Goal: Task Accomplishment & Management: Manage account settings

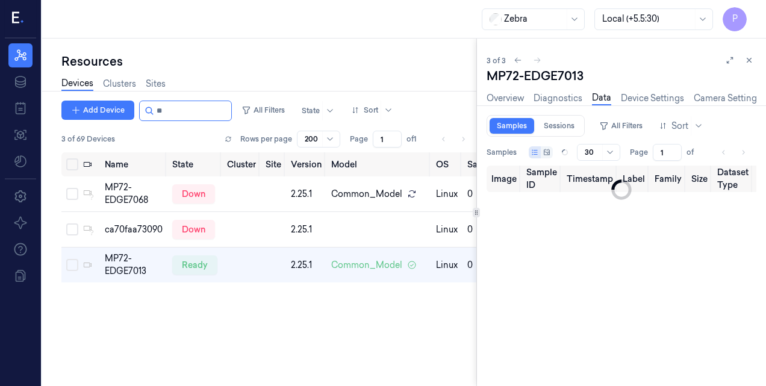
type input "0"
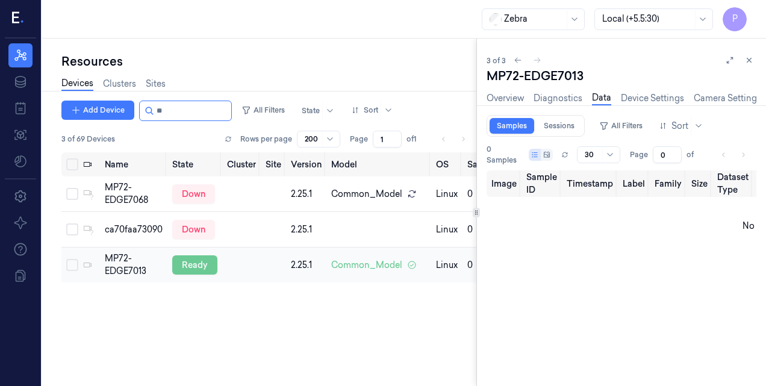
click at [196, 266] on div "ready" at bounding box center [194, 264] width 45 height 19
click at [647, 96] on link "Device Settings" at bounding box center [652, 99] width 63 height 14
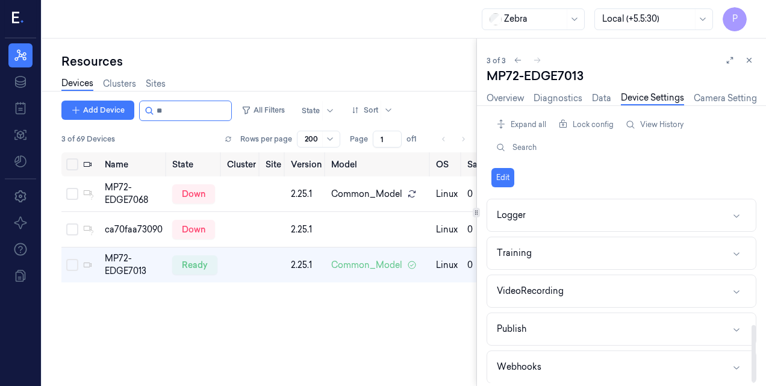
scroll to position [414, 0]
click at [542, 319] on button "Webhooks" at bounding box center [621, 330] width 269 height 32
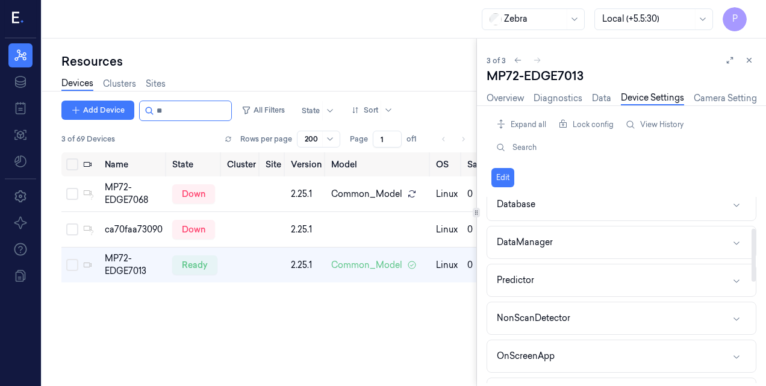
scroll to position [0, 0]
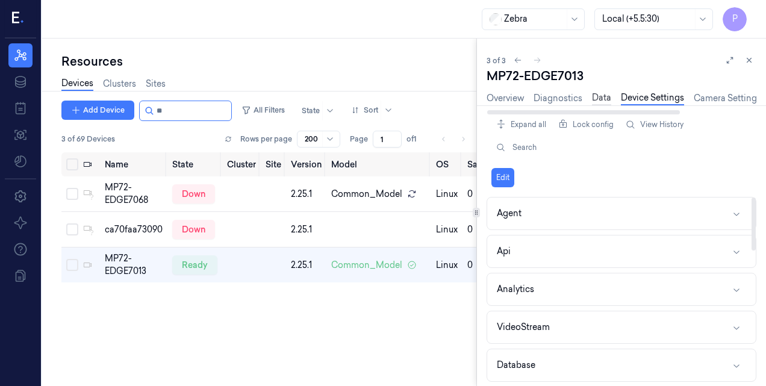
click at [598, 95] on link "Data" at bounding box center [601, 99] width 19 height 14
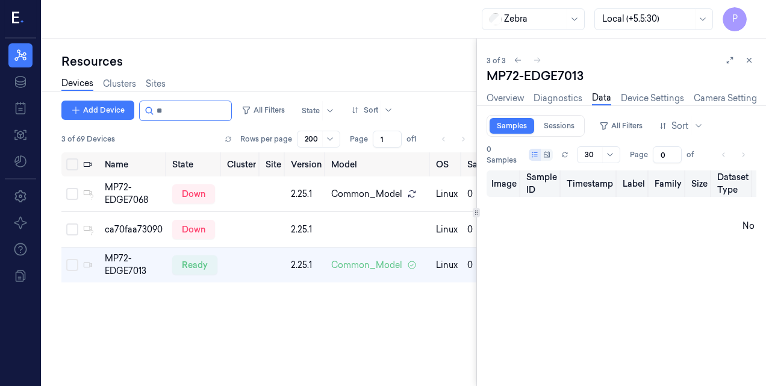
click at [593, 182] on th "Timestamp" at bounding box center [590, 183] width 56 height 26
click at [642, 89] on div "Overview Diagnostics Data Device Settings Camera Settings Version History Logs" at bounding box center [621, 99] width 270 height 31
click at [642, 96] on link "Device Settings" at bounding box center [652, 99] width 63 height 14
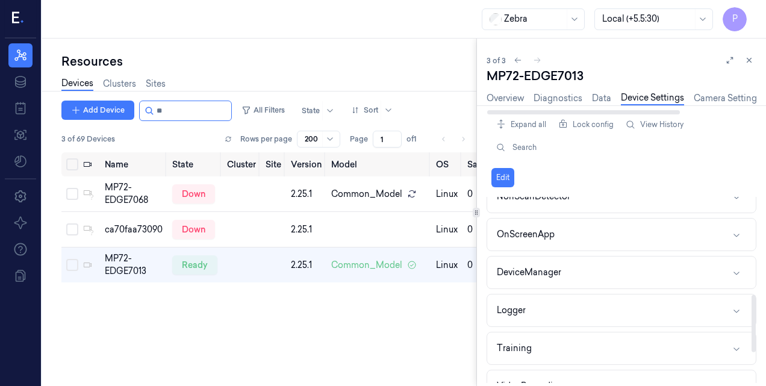
scroll to position [414, 0]
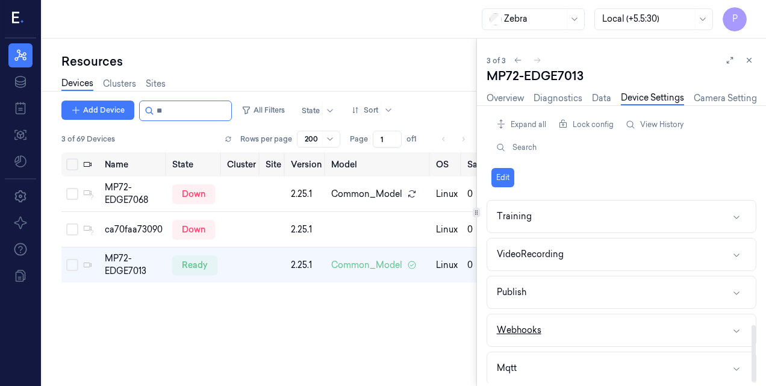
click at [536, 324] on div "Webhooks" at bounding box center [519, 330] width 45 height 13
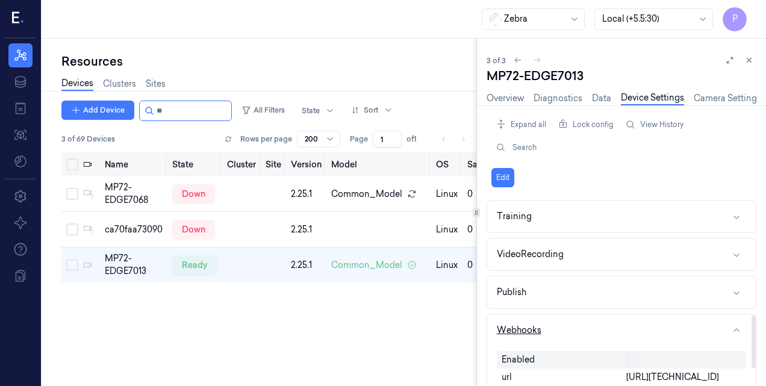
scroll to position [464, 0]
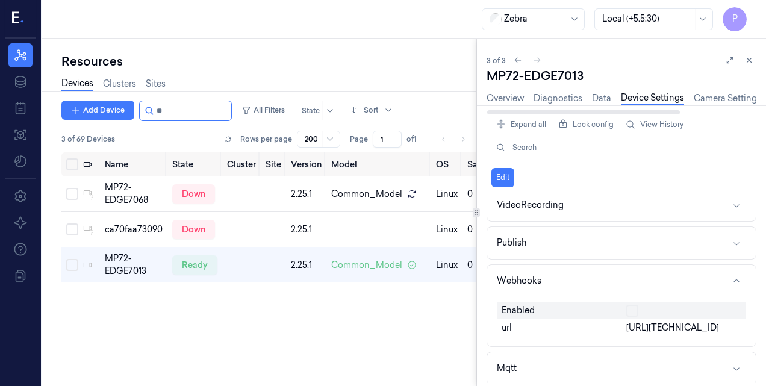
click at [645, 104] on link "Device Settings" at bounding box center [652, 99] width 63 height 14
click at [589, 101] on div "Overview Diagnostics Data Device Settings Camera Settings Version History Logs" at bounding box center [674, 99] width 376 height 14
click at [595, 101] on link "Data" at bounding box center [601, 99] width 19 height 14
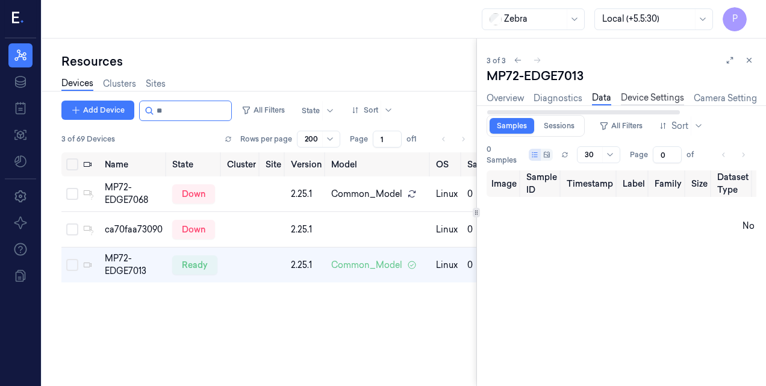
click at [653, 99] on link "Device Settings" at bounding box center [652, 99] width 63 height 14
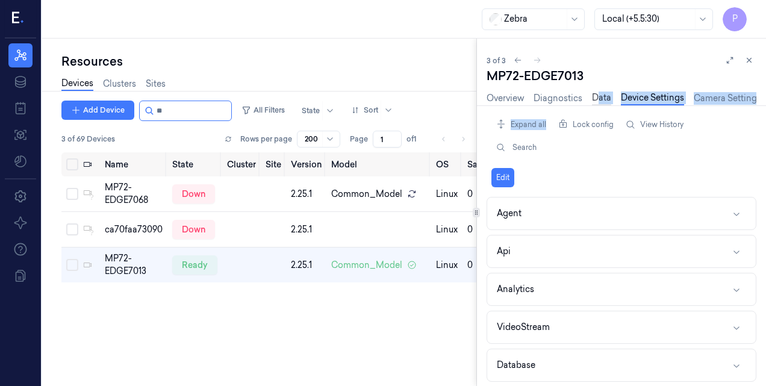
drag, startPoint x: 600, startPoint y: 106, endPoint x: 600, endPoint y: 98, distance: 8.4
click at [600, 98] on div "MP72-EDGE7013 Overview Diagnostics Data Device Settings Camera Settings Version…" at bounding box center [621, 226] width 270 height 319
click at [600, 98] on link "Data" at bounding box center [601, 99] width 19 height 14
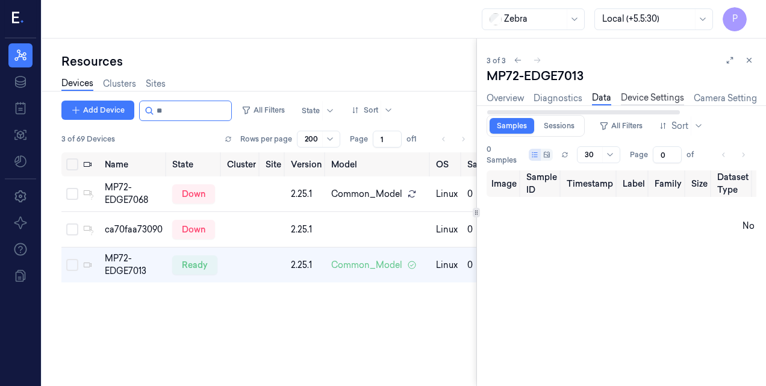
click at [658, 95] on link "Device Settings" at bounding box center [652, 99] width 63 height 14
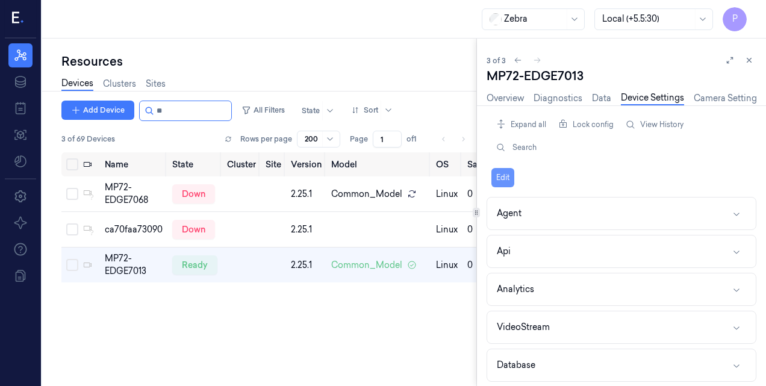
click at [493, 181] on button "Edit" at bounding box center [502, 177] width 23 height 19
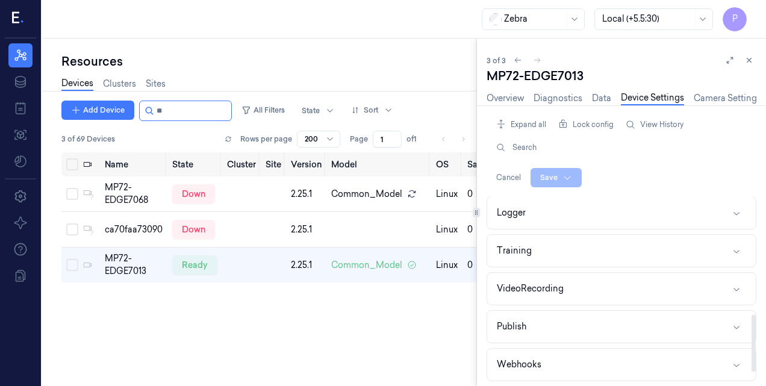
scroll to position [414, 0]
click at [519, 325] on div "Webhooks" at bounding box center [519, 330] width 45 height 13
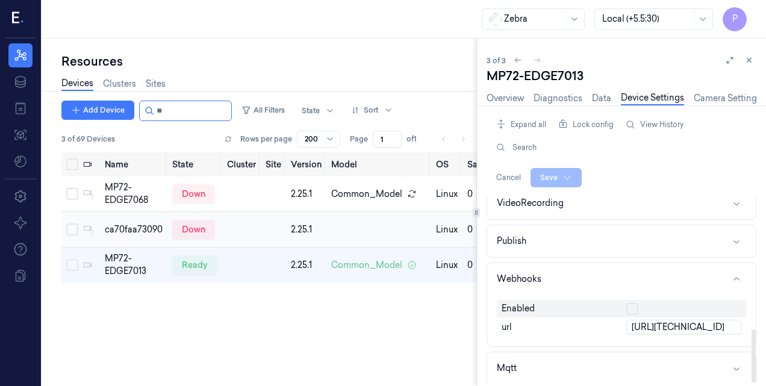
scroll to position [0, 146]
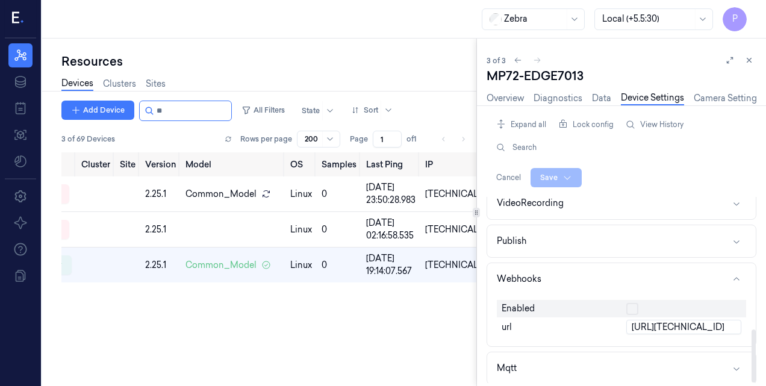
click at [429, 326] on div "Name State Cluster Site Version Model OS Samples Last Ping IP MP72-EDGE7068 dow…" at bounding box center [268, 264] width 415 height 225
click at [449, 329] on div "Name State Cluster Site Version Model OS Samples Last Ping IP MP72-EDGE7068 dow…" at bounding box center [268, 264] width 415 height 225
click at [618, 176] on div "Cancel Save" at bounding box center [621, 177] width 260 height 19
click at [607, 98] on link "Data" at bounding box center [601, 99] width 19 height 14
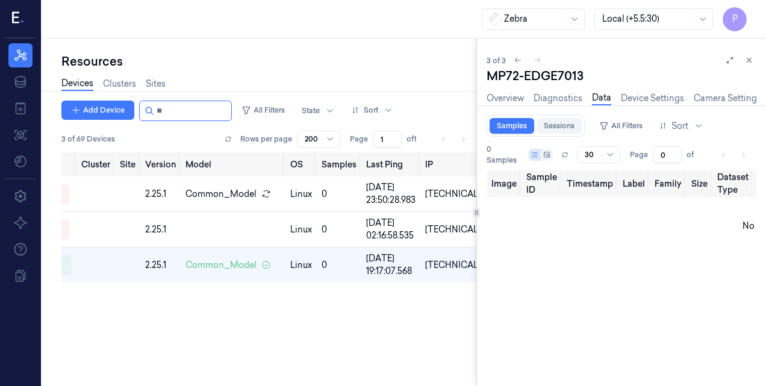
click at [560, 127] on link "Sessions" at bounding box center [558, 126] width 45 height 16
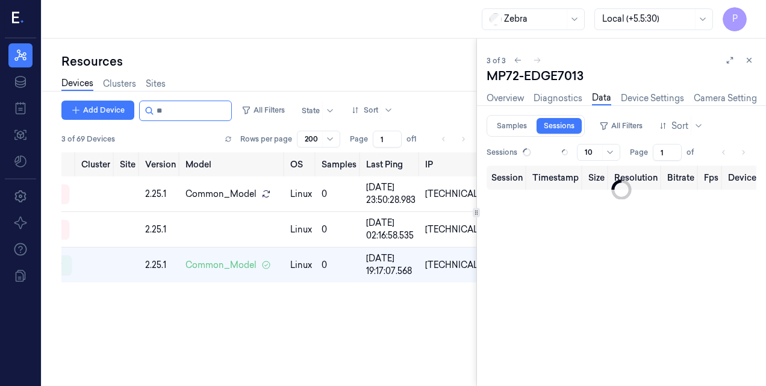
type input "0"
click at [644, 105] on div at bounding box center [613, 105] width 303 height 1
click at [701, 104] on link "Camera Settings" at bounding box center [727, 99] width 67 height 14
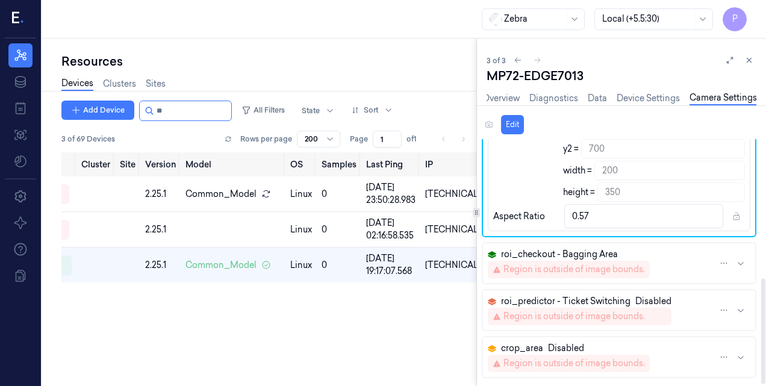
scroll to position [326, 0]
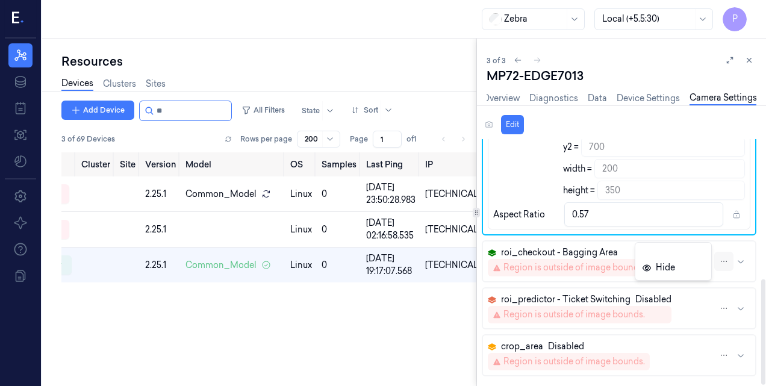
click at [720, 260] on html "P Resources Data Jobs Models Settings About Support Documentation Zebra Local (…" at bounding box center [383, 193] width 766 height 386
click at [655, 269] on div "Hide" at bounding box center [658, 267] width 33 height 13
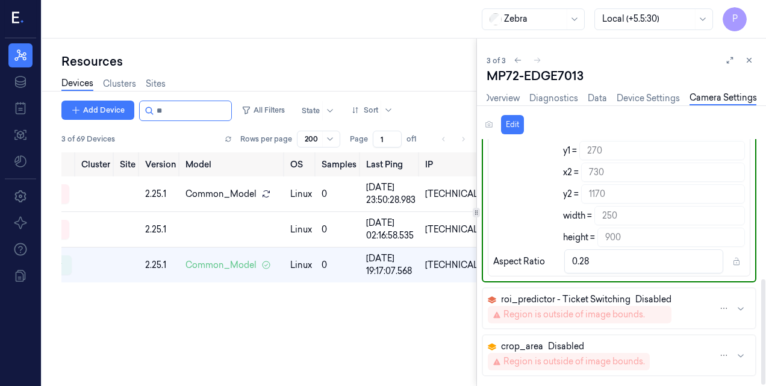
scroll to position [0, 0]
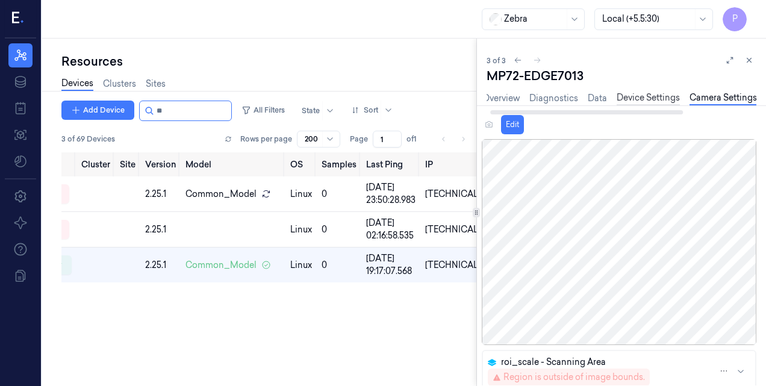
click at [653, 101] on link "Device Settings" at bounding box center [648, 99] width 63 height 14
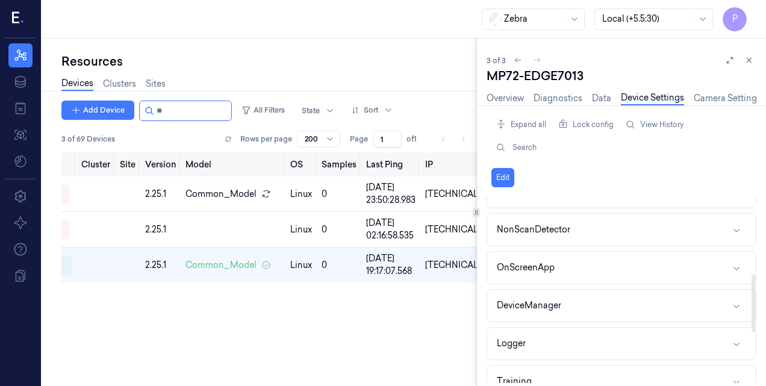
scroll to position [250, 0]
click at [604, 104] on link "Data" at bounding box center [601, 99] width 19 height 14
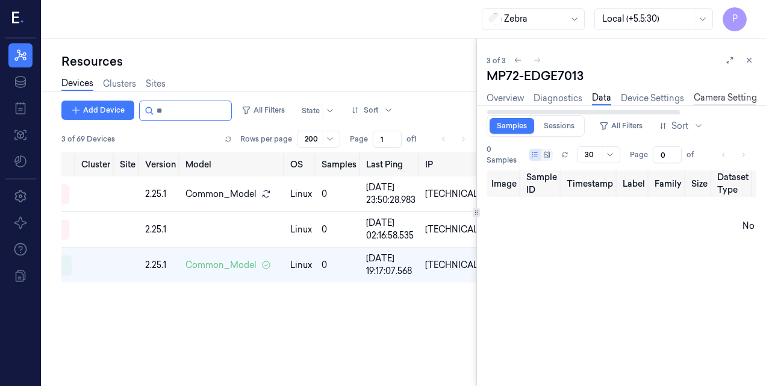
click at [712, 95] on link "Camera Settings" at bounding box center [727, 99] width 67 height 14
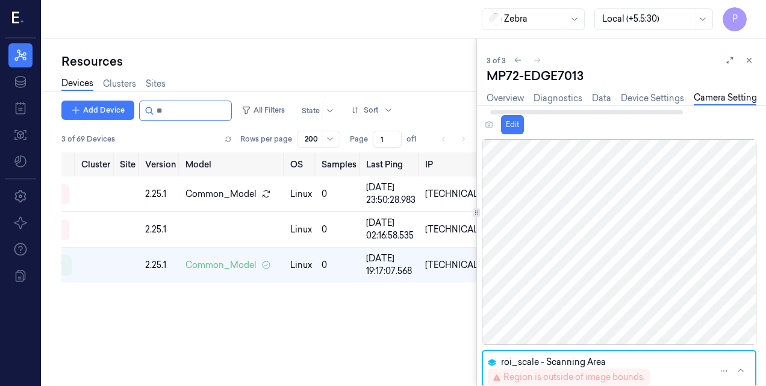
scroll to position [0, 4]
click at [544, 102] on link "Diagnostics" at bounding box center [553, 99] width 49 height 14
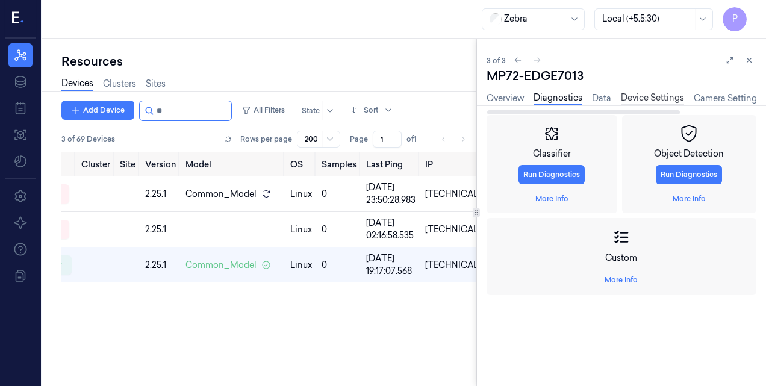
click at [629, 101] on link "Device Settings" at bounding box center [652, 99] width 63 height 14
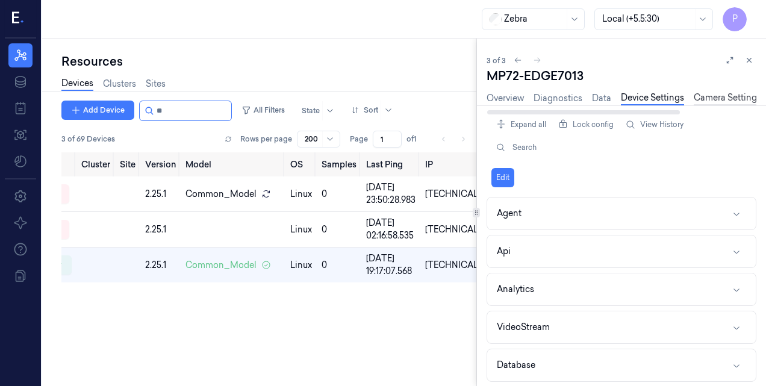
click at [720, 98] on link "Camera Settings" at bounding box center [727, 99] width 67 height 14
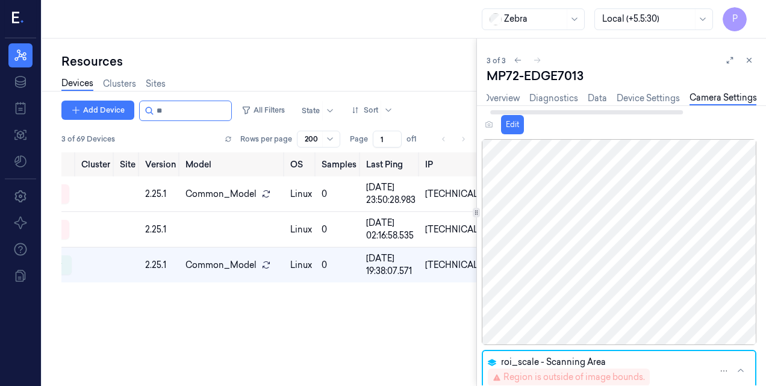
click at [707, 97] on link "Camera Settings" at bounding box center [722, 99] width 67 height 14
drag, startPoint x: 707, startPoint y: 97, endPoint x: 551, endPoint y: 137, distance: 161.5
click at [551, 137] on div "Edit Camera Disabled roi_scale - Scanning Area Region is outside of image bound…" at bounding box center [613, 250] width 303 height 271
drag, startPoint x: 551, startPoint y: 137, endPoint x: 511, endPoint y: 130, distance: 40.9
click at [511, 130] on button "Edit" at bounding box center [512, 124] width 23 height 19
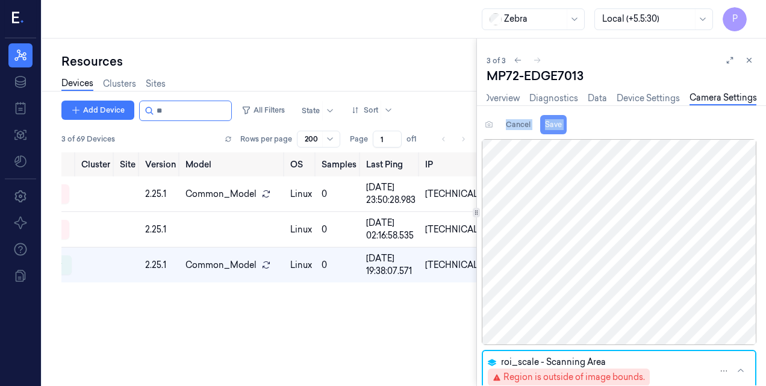
click at [559, 127] on button "Save" at bounding box center [553, 124] width 26 height 19
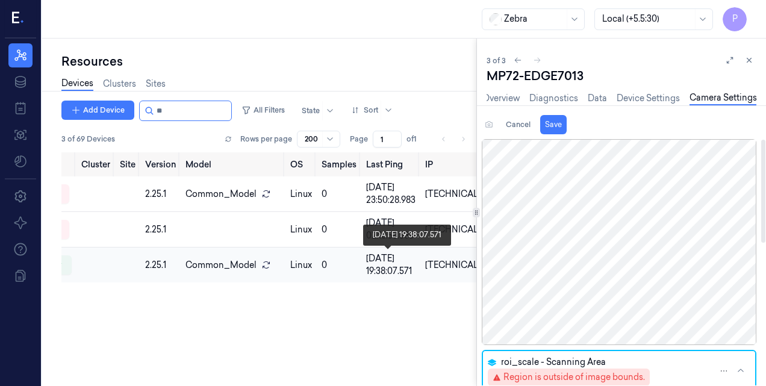
click at [394, 275] on div "[DATE] 19:38:07.571" at bounding box center [390, 264] width 49 height 25
click at [597, 95] on link "Data" at bounding box center [597, 99] width 19 height 14
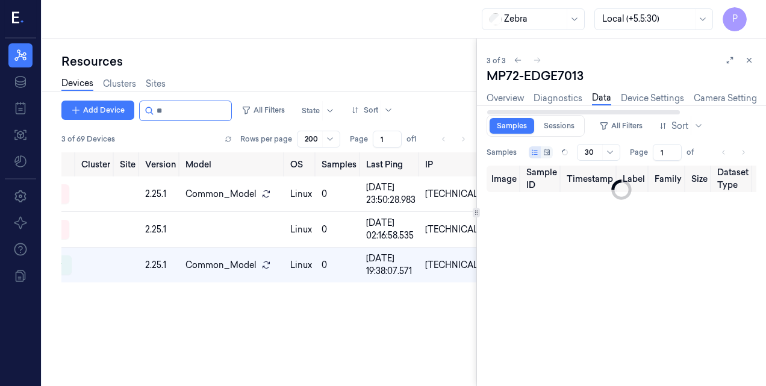
type input "0"
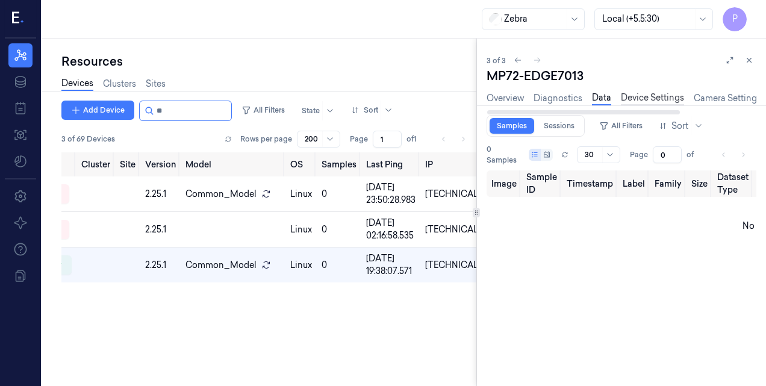
click at [638, 98] on link "Device Settings" at bounding box center [652, 99] width 63 height 14
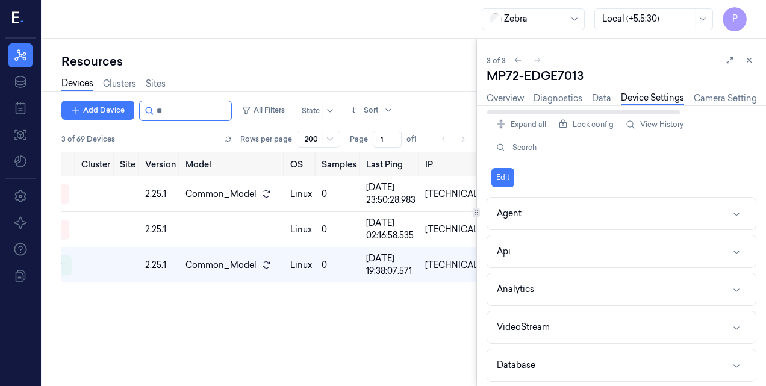
click at [638, 98] on link "Device Settings" at bounding box center [652, 99] width 63 height 14
click at [725, 98] on link "Camera Settings" at bounding box center [727, 99] width 67 height 14
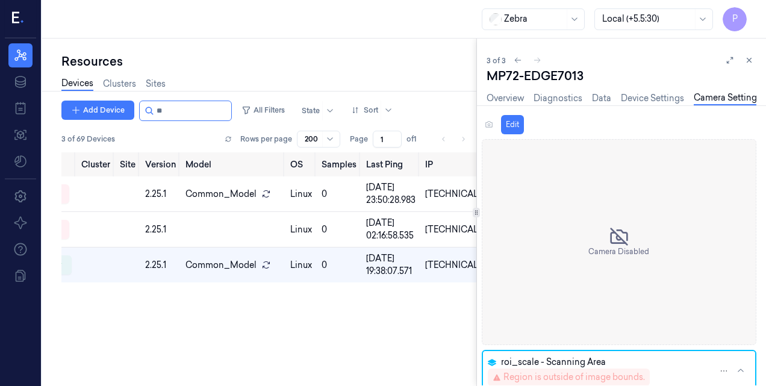
scroll to position [0, 4]
click at [592, 101] on link "Data" at bounding box center [597, 99] width 19 height 14
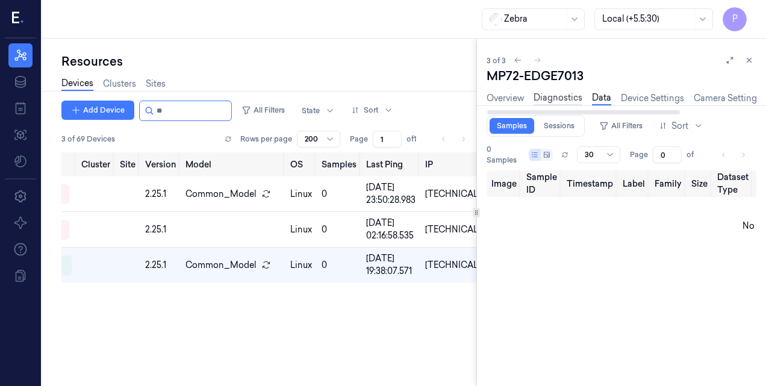
click at [553, 99] on link "Diagnostics" at bounding box center [557, 99] width 49 height 14
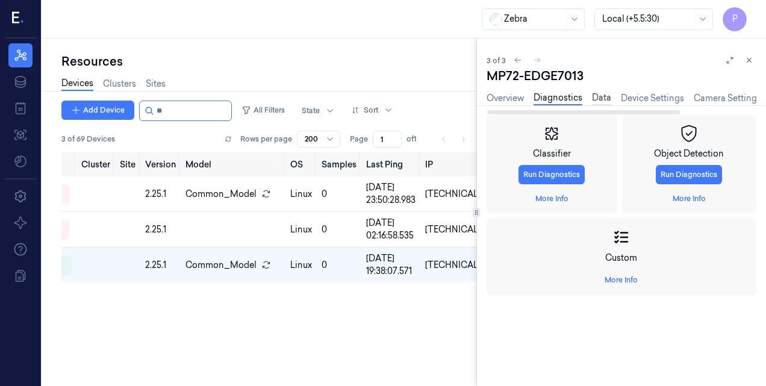
click at [606, 93] on link "Data" at bounding box center [601, 99] width 19 height 14
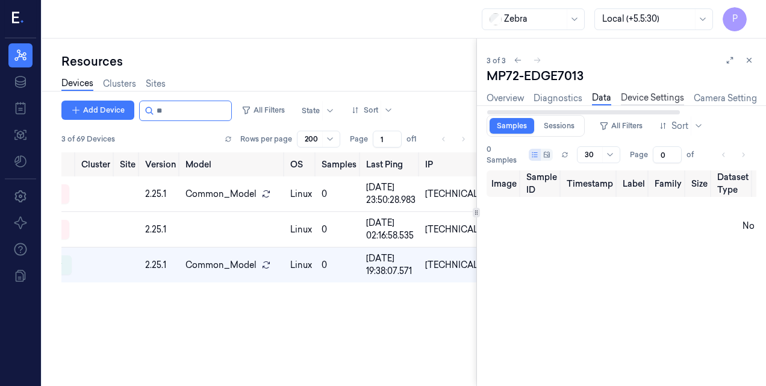
click at [656, 98] on link "Device Settings" at bounding box center [652, 99] width 63 height 14
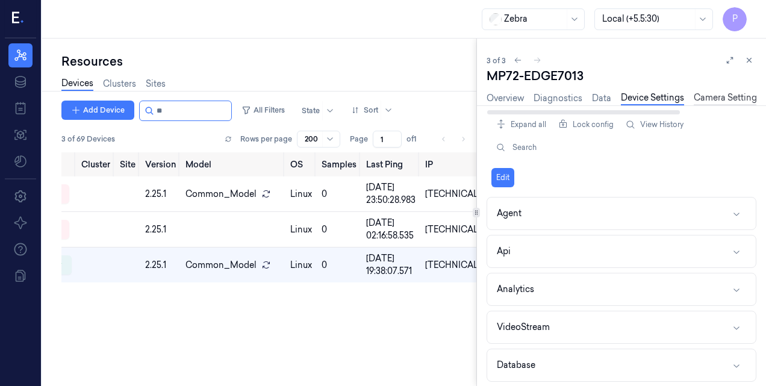
click at [716, 102] on link "Camera Settings" at bounding box center [727, 99] width 67 height 14
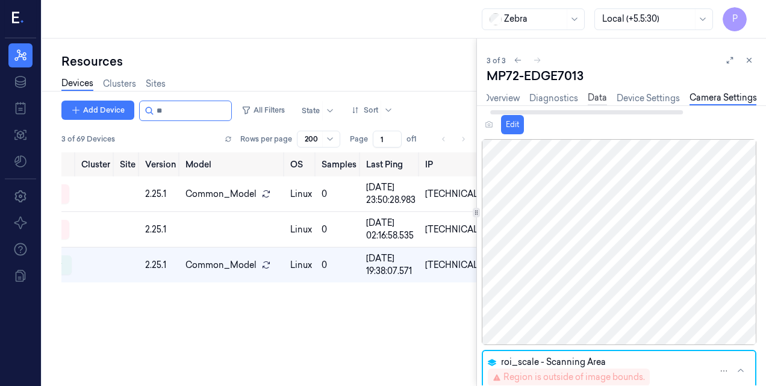
click at [595, 98] on link "Data" at bounding box center [597, 99] width 19 height 14
